Goal: Entertainment & Leisure: Consume media (video, audio)

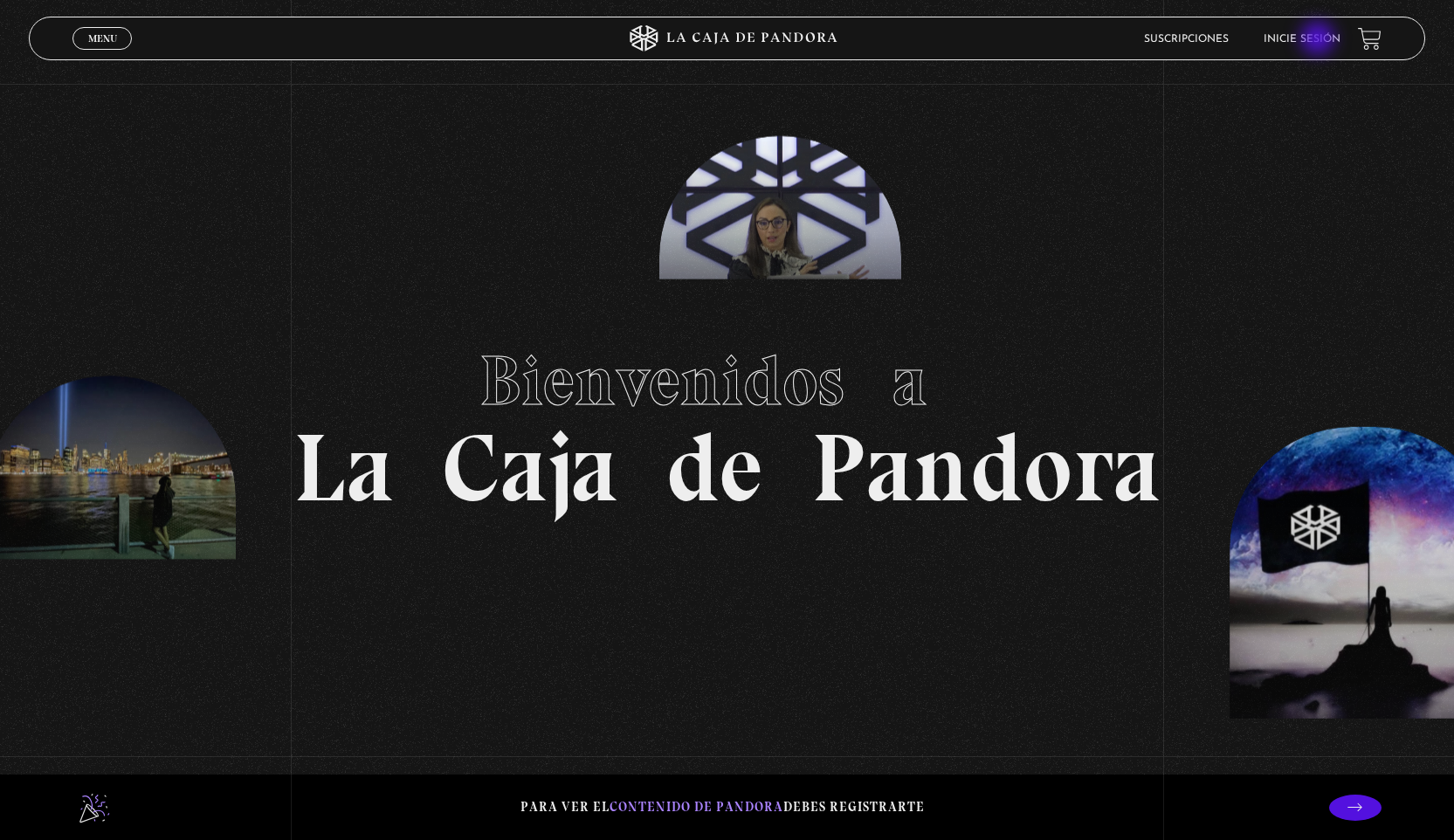
click at [1320, 40] on link "Inicie sesión" at bounding box center [1302, 39] width 77 height 11
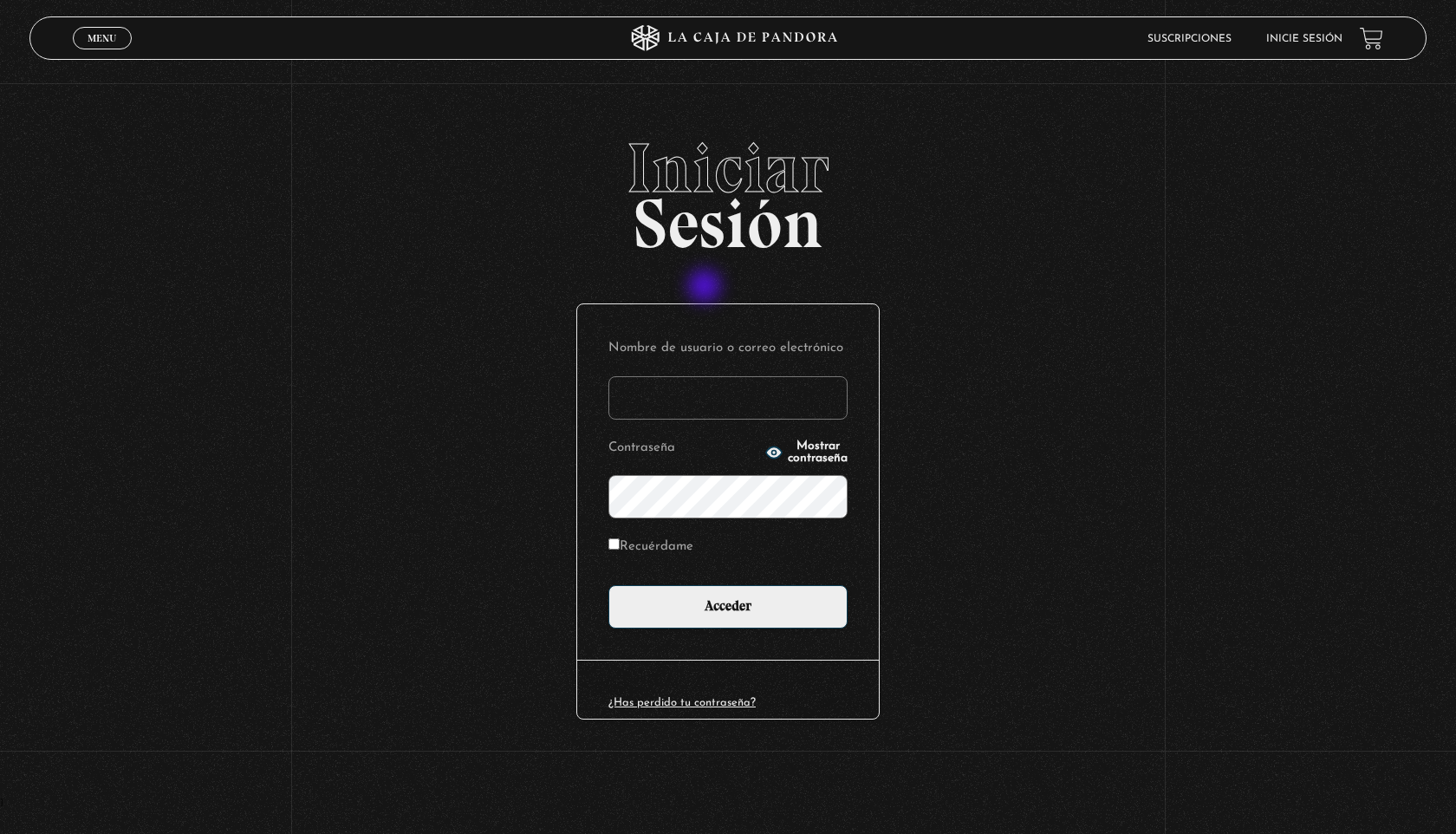
type input "[EMAIL_ADDRESS][DOMAIN_NAME]"
click at [648, 550] on label "Recuérdame" at bounding box center [651, 547] width 85 height 27
click at [620, 550] on input "Recuérdame" at bounding box center [614, 544] width 11 height 11
checkbox input "true"
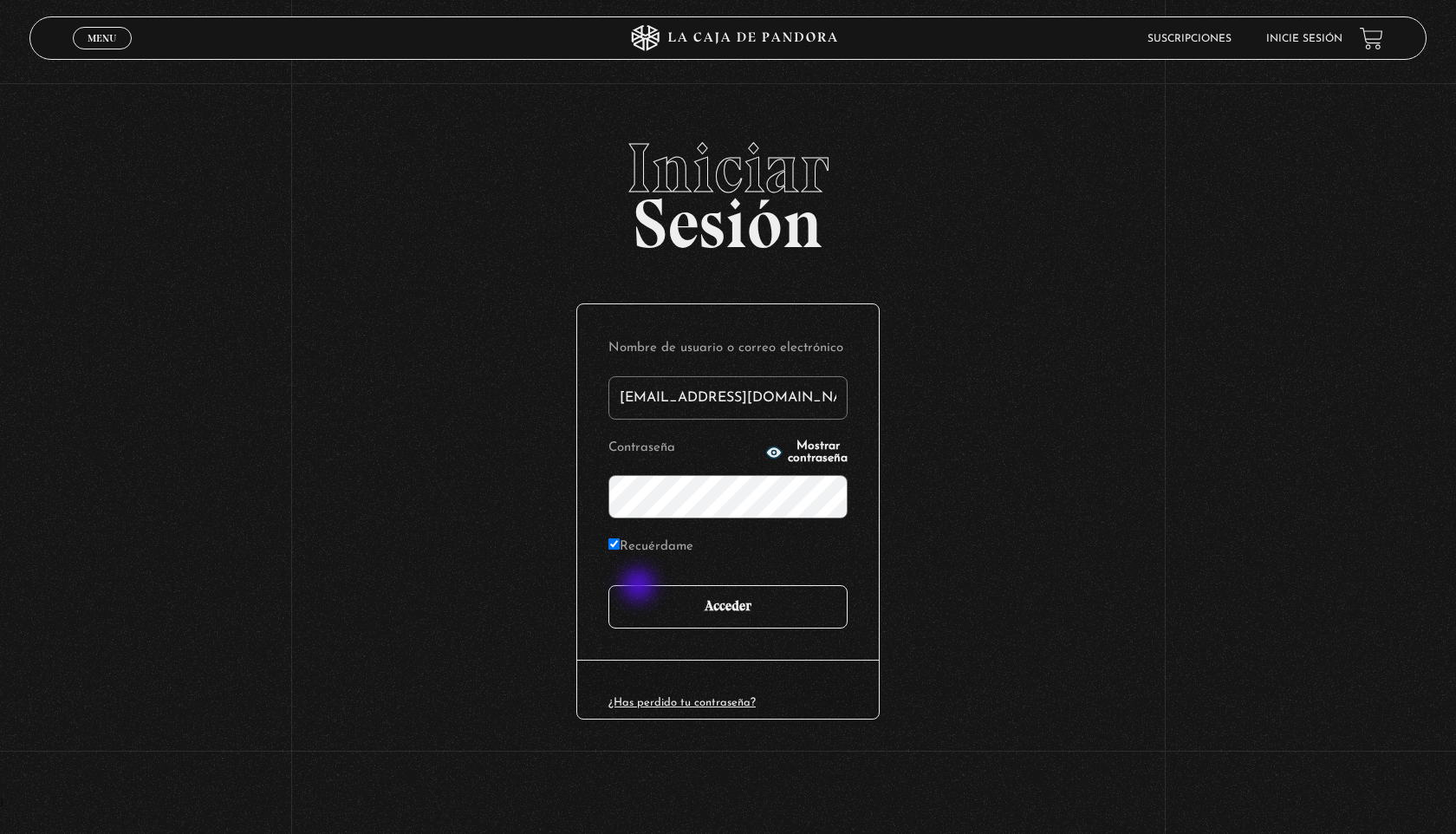
click at [641, 587] on input "Acceder" at bounding box center [728, 607] width 239 height 43
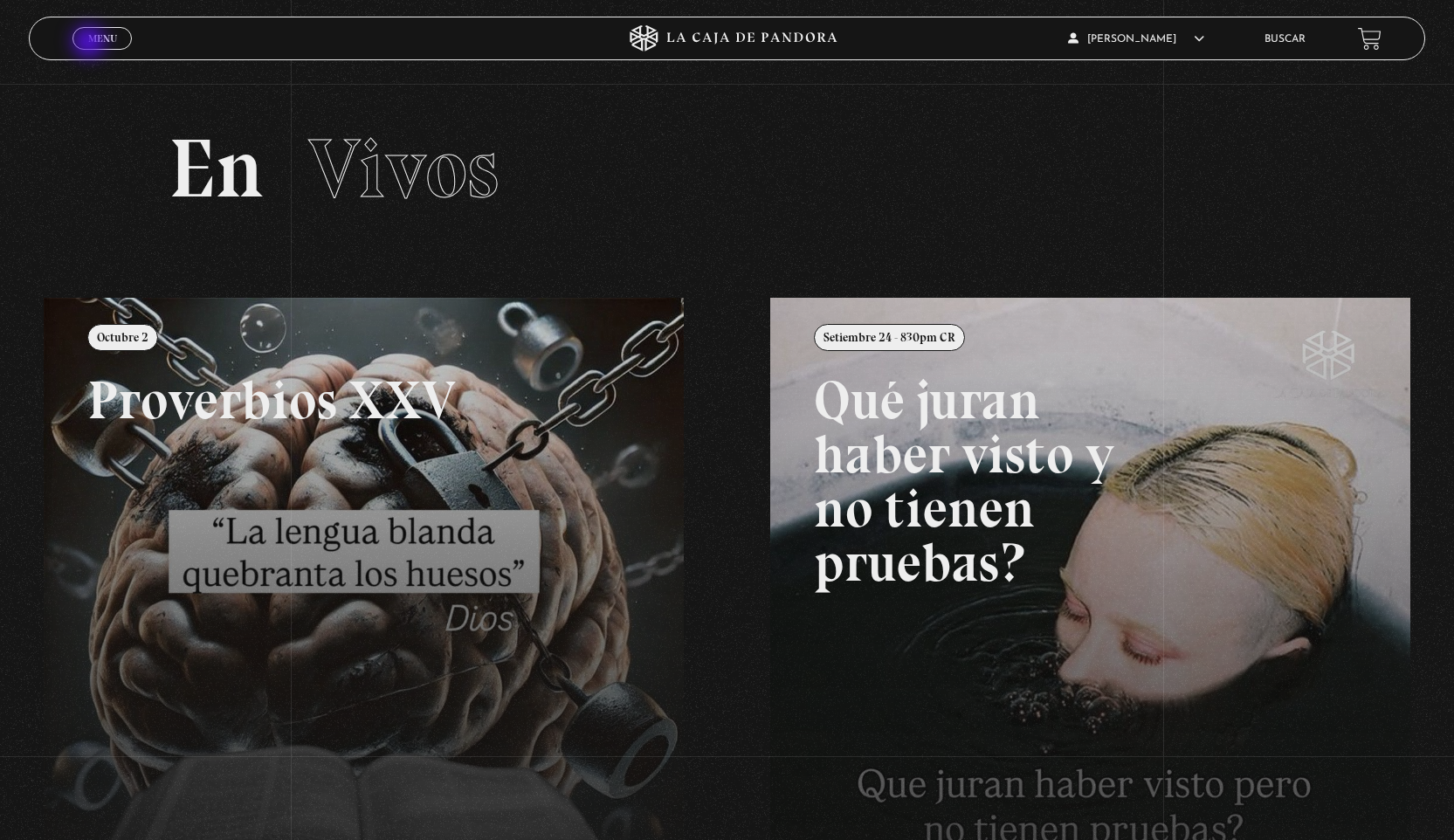
click at [91, 45] on link "Menu Cerrar" at bounding box center [103, 39] width 60 height 23
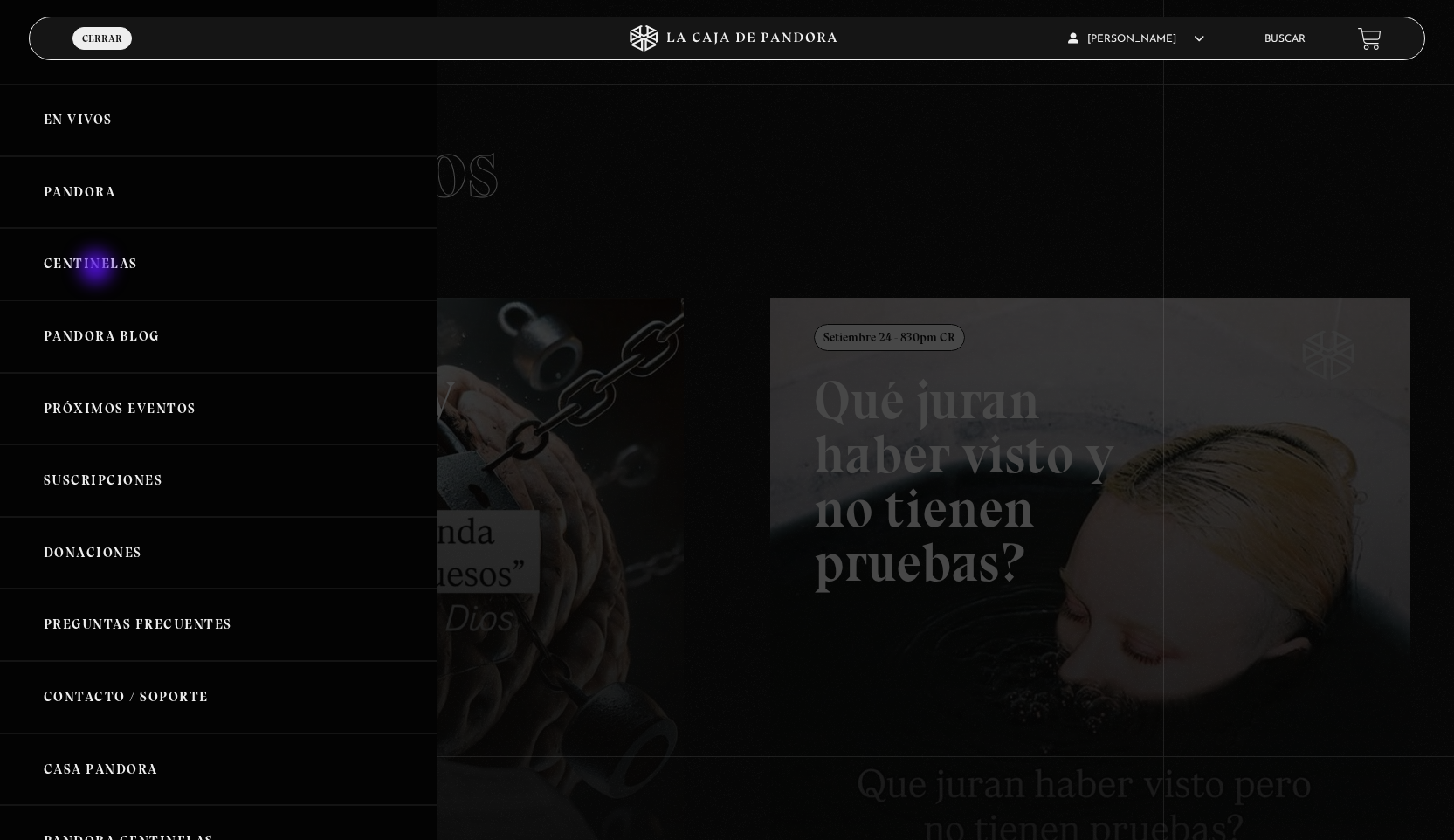
click at [98, 269] on link "Centinelas" at bounding box center [218, 264] width 436 height 73
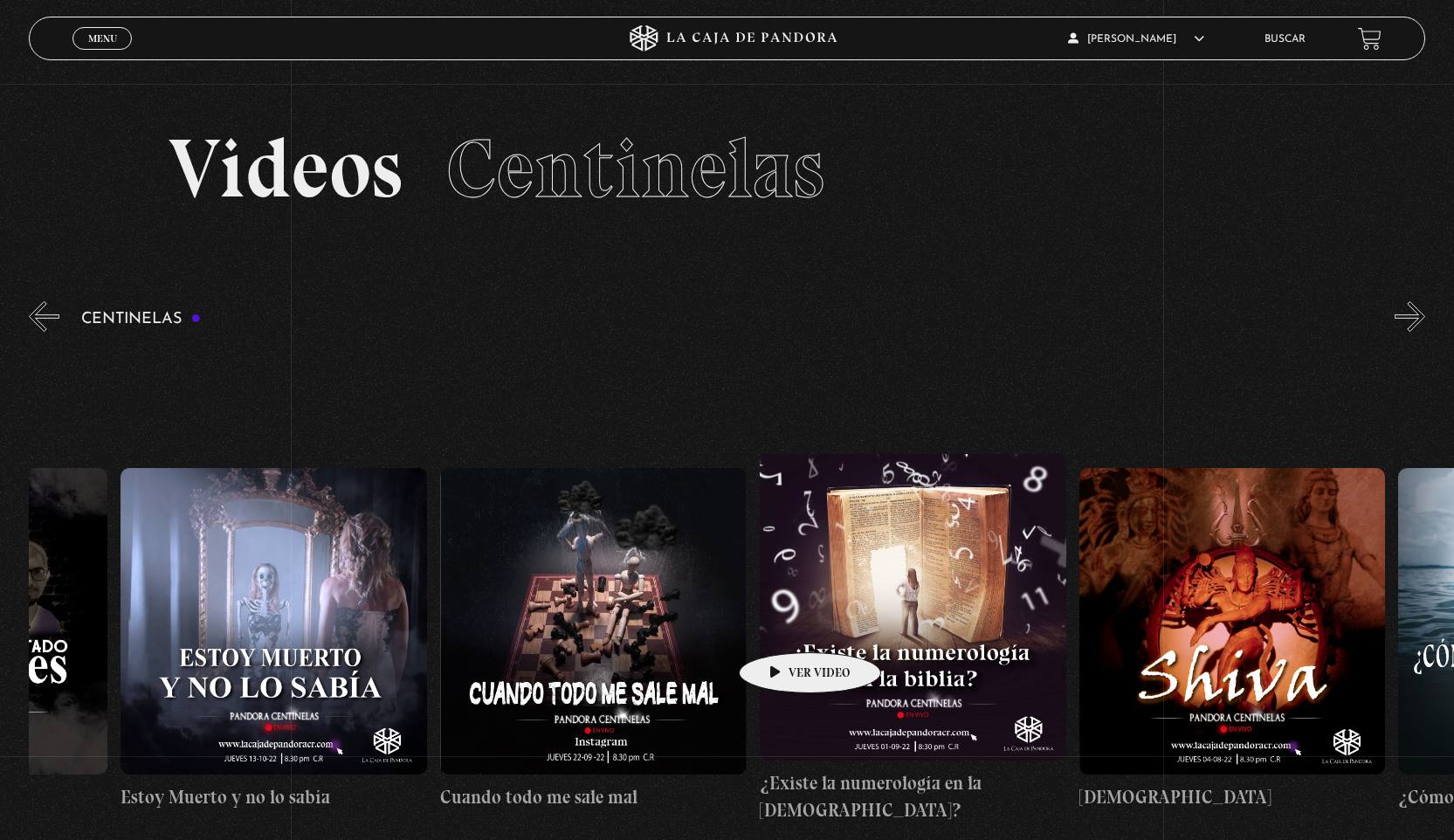
scroll to position [0, 17488]
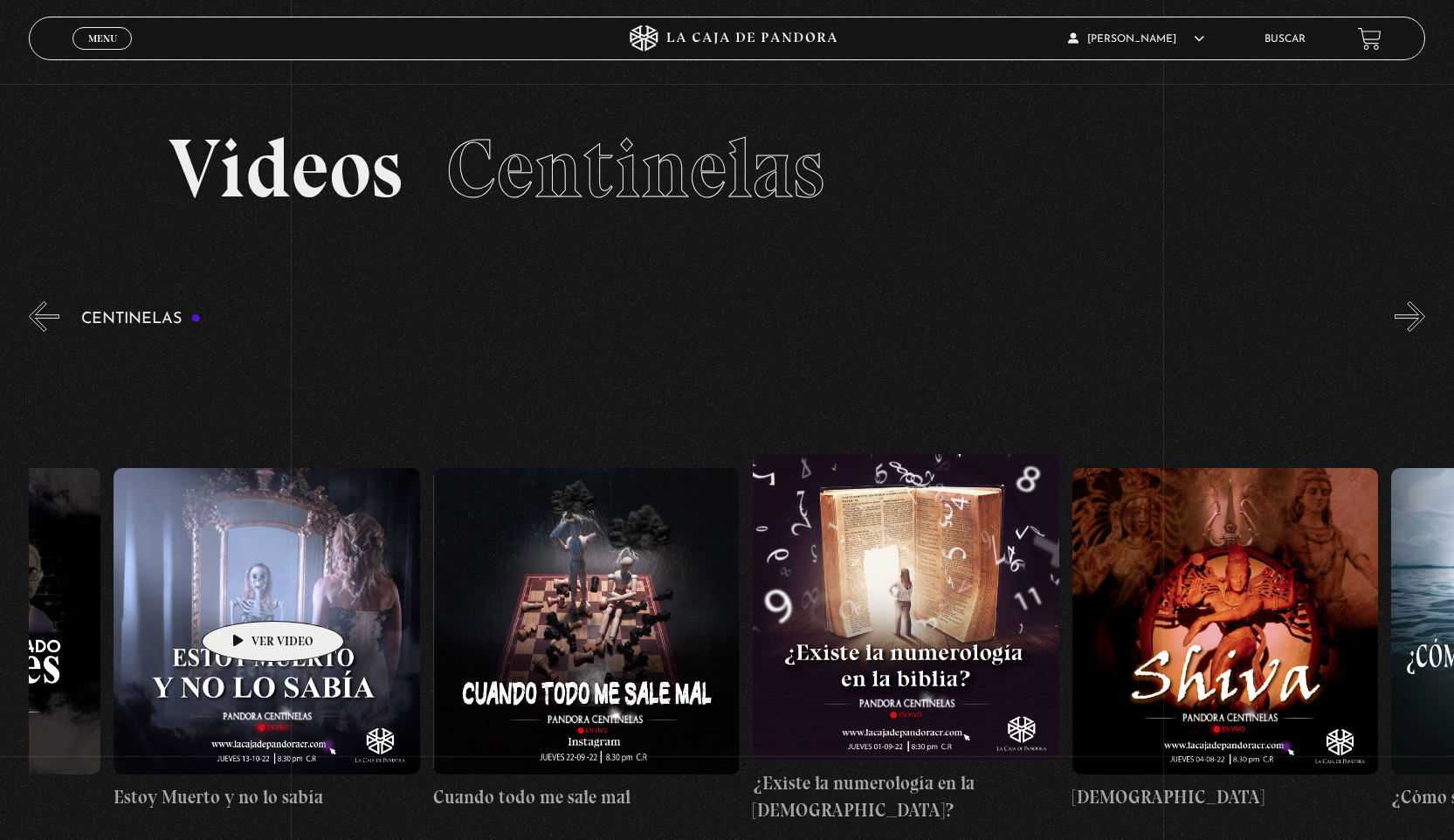
click at [245, 595] on figure at bounding box center [267, 621] width 307 height 307
